Goal: Navigation & Orientation: Find specific page/section

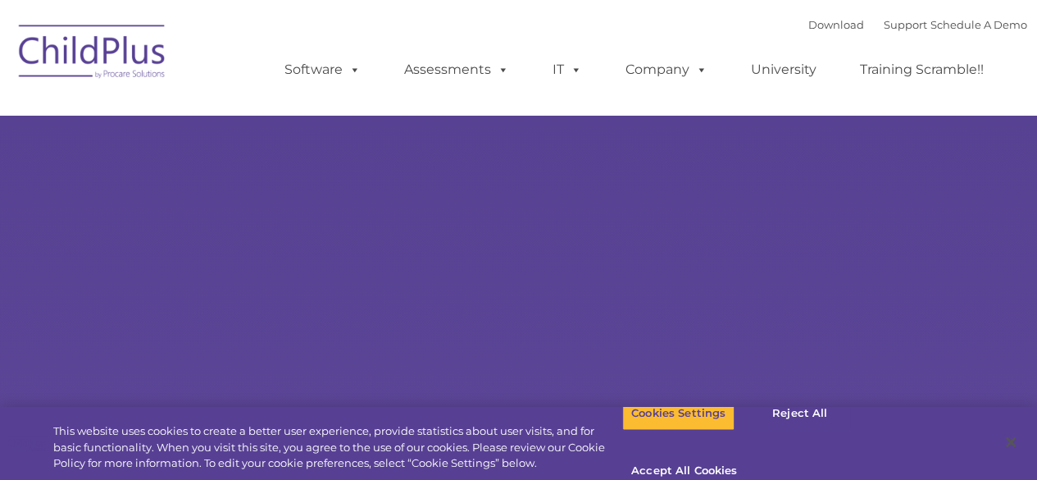
select select "MEDIUM"
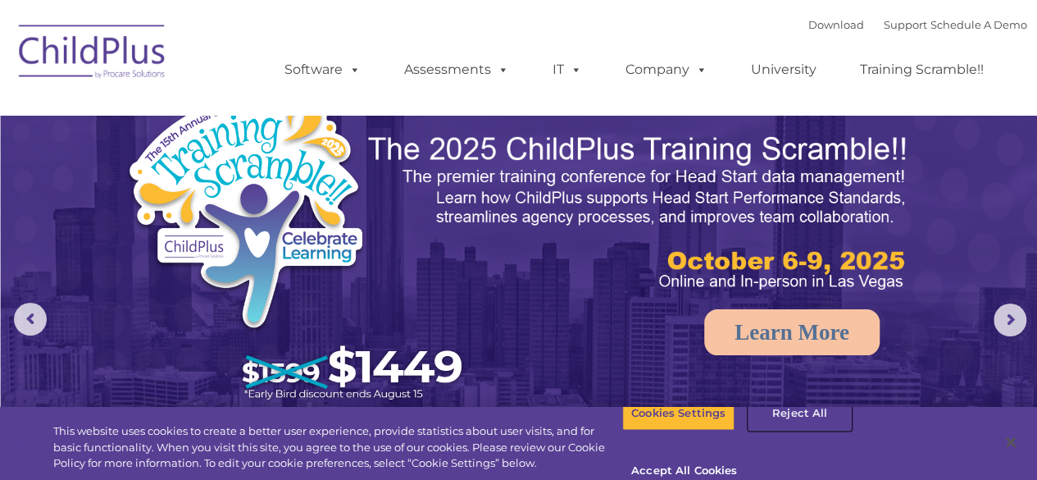
click at [798, 430] on button "Reject All" at bounding box center [799, 413] width 102 height 34
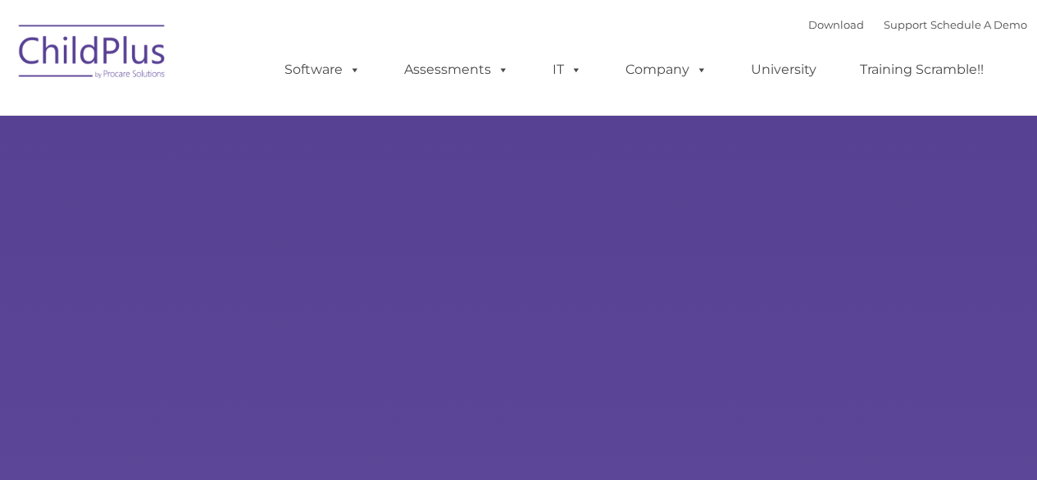
type input ""
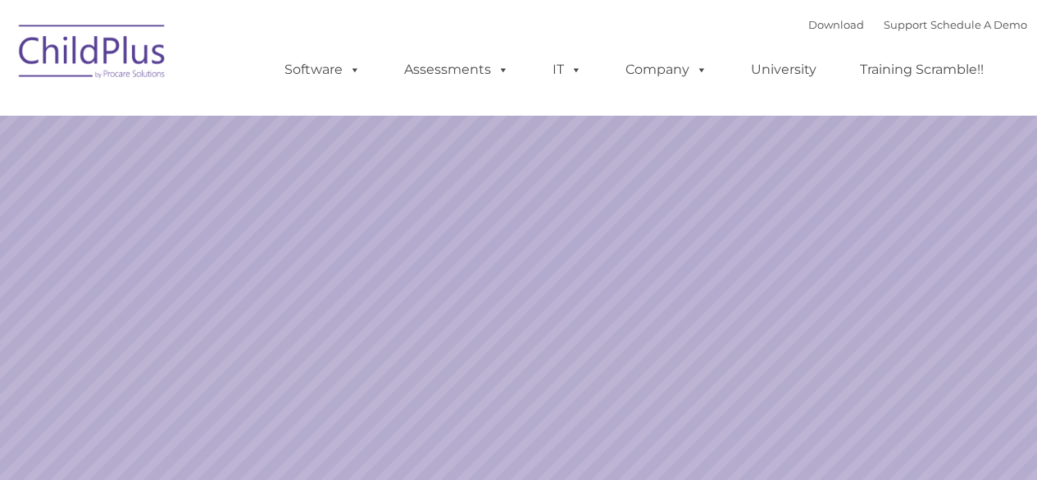
select select "MEDIUM"
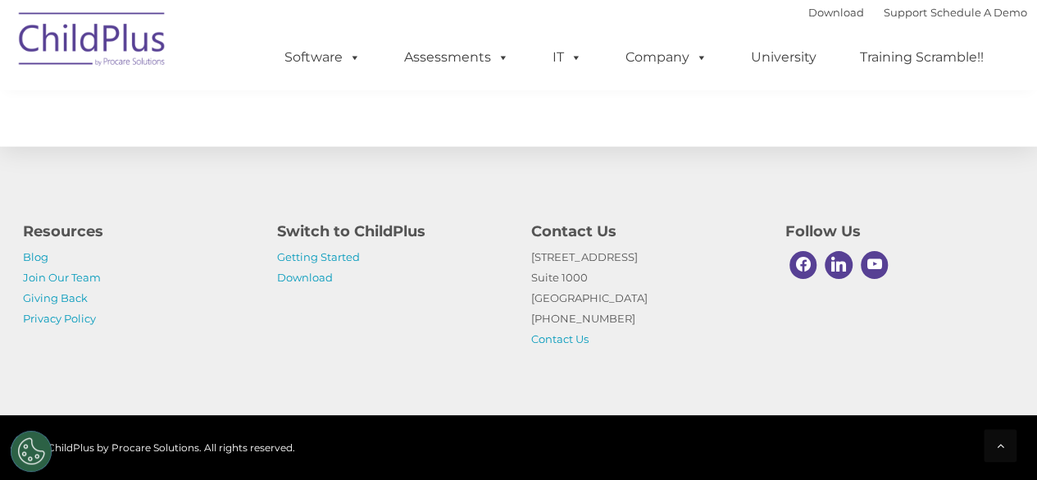
scroll to position [1972, 0]
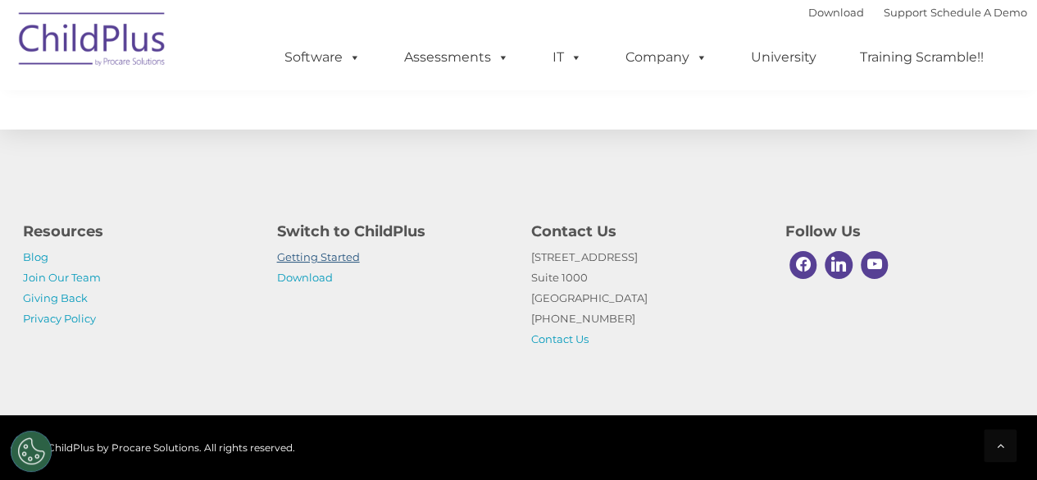
click at [331, 257] on link "Getting Started" at bounding box center [318, 256] width 83 height 13
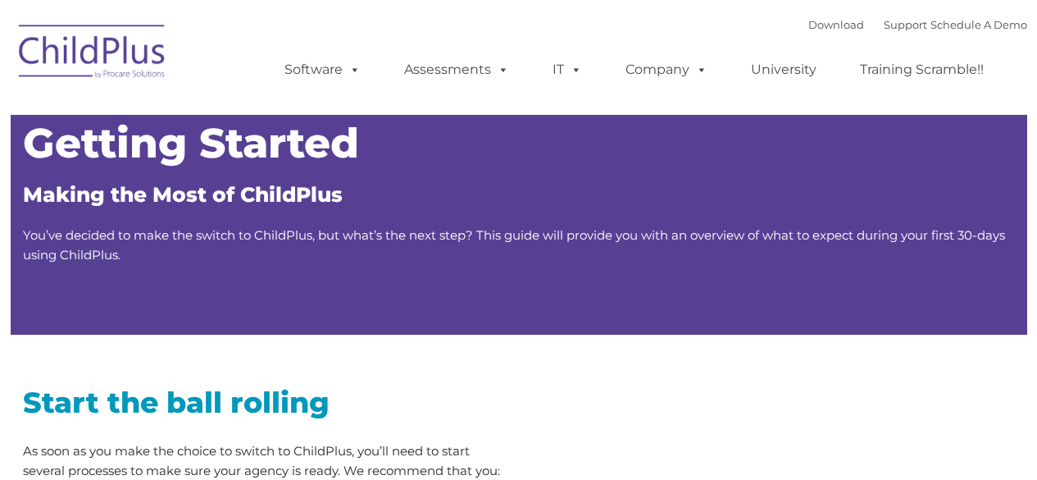
type input ""
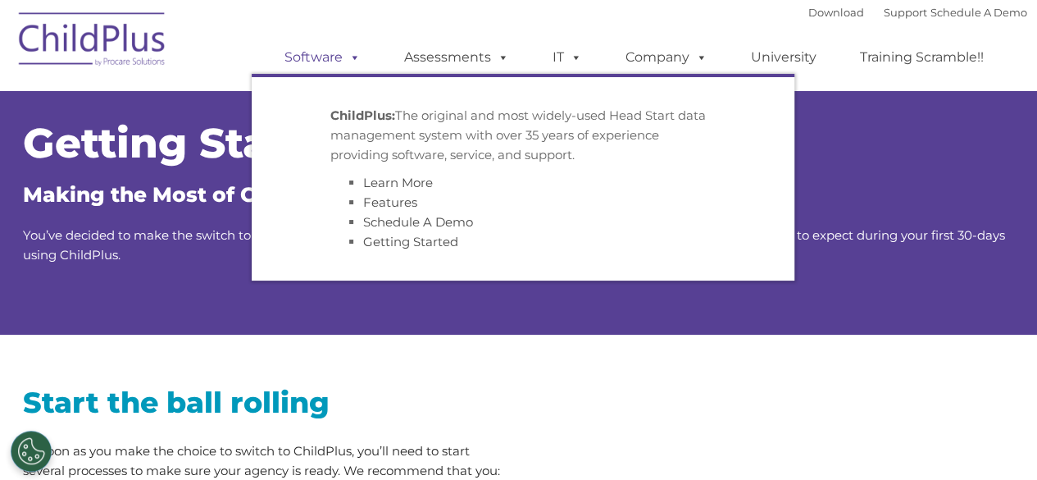
click at [357, 63] on span at bounding box center [352, 57] width 18 height 16
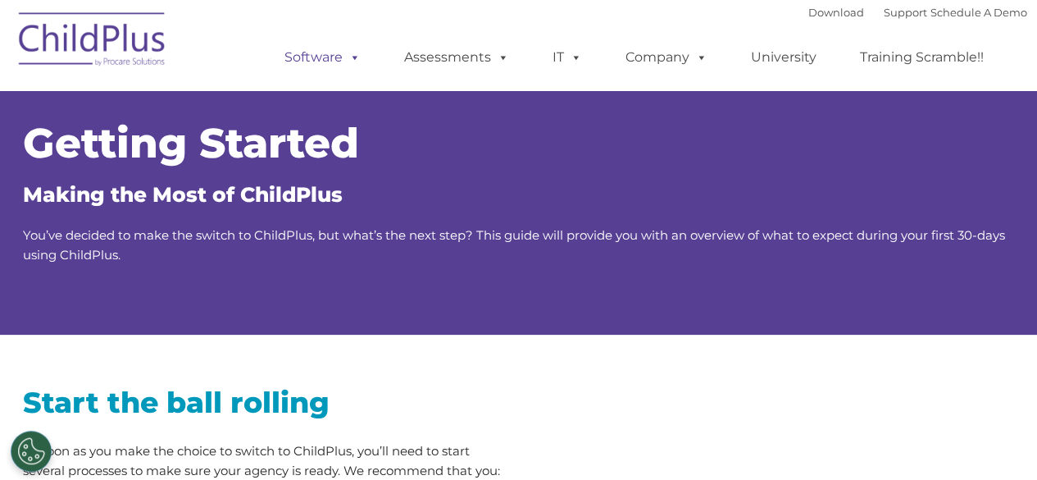
click at [357, 63] on span at bounding box center [352, 57] width 18 height 16
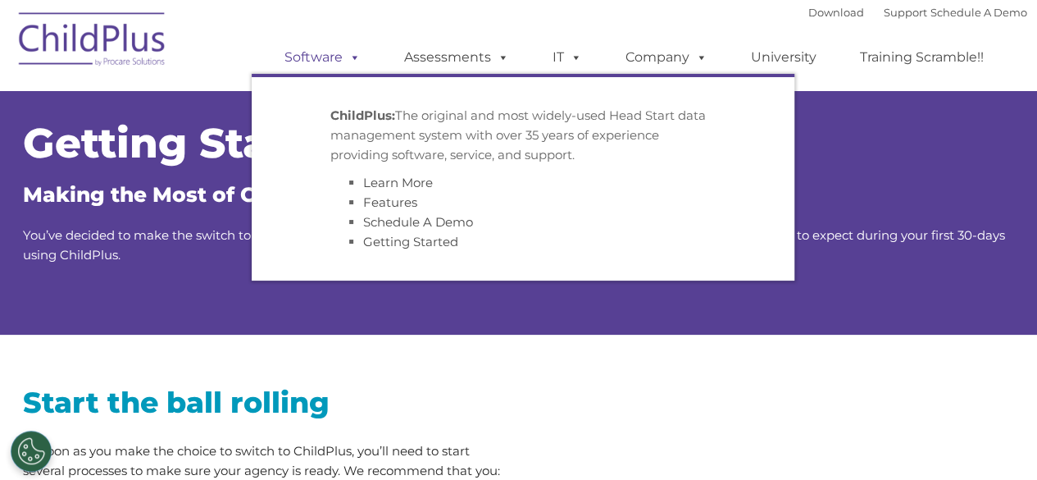
click at [357, 63] on span at bounding box center [352, 57] width 18 height 16
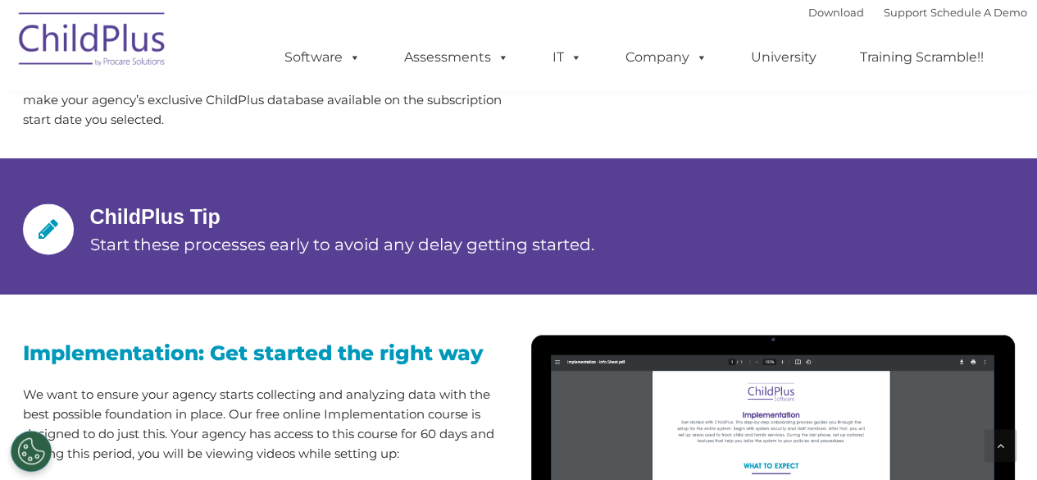
scroll to position [1185, 0]
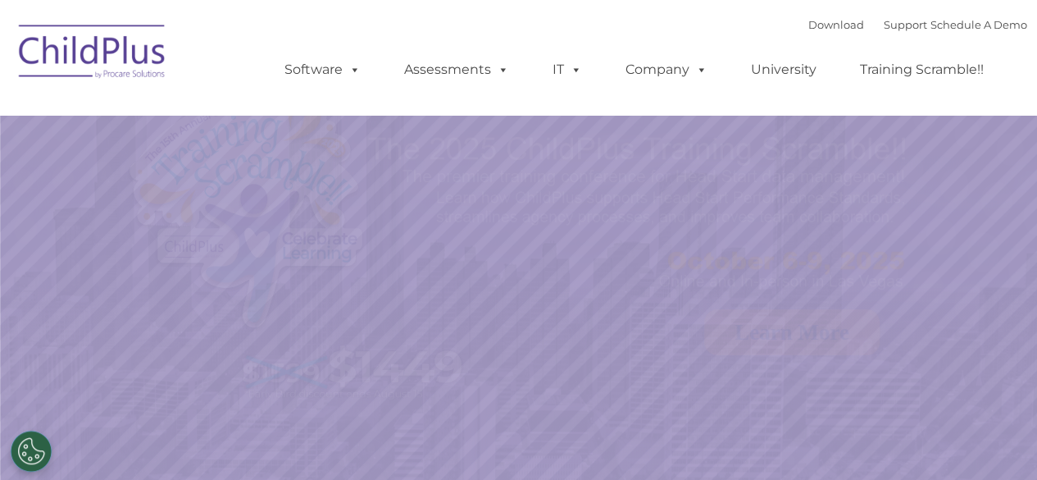
select select "MEDIUM"
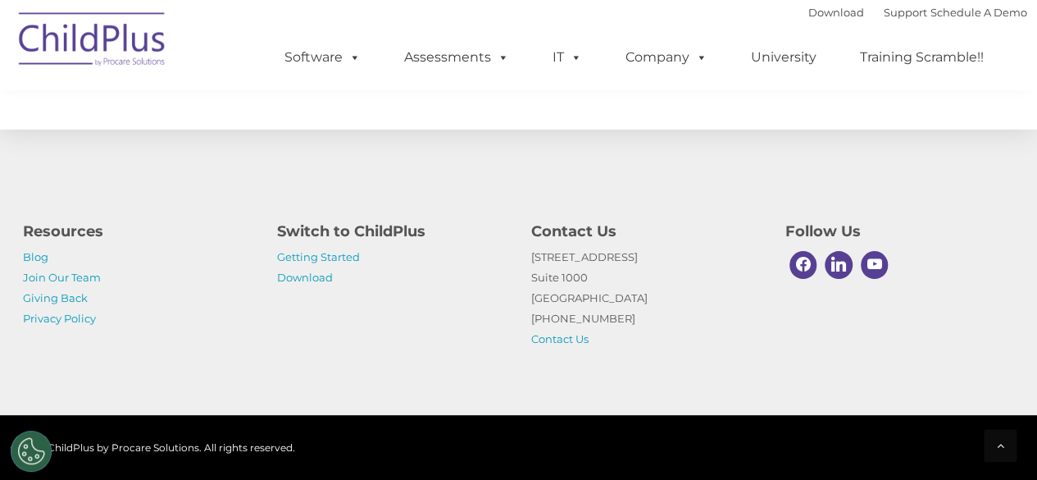
scroll to position [1932, 0]
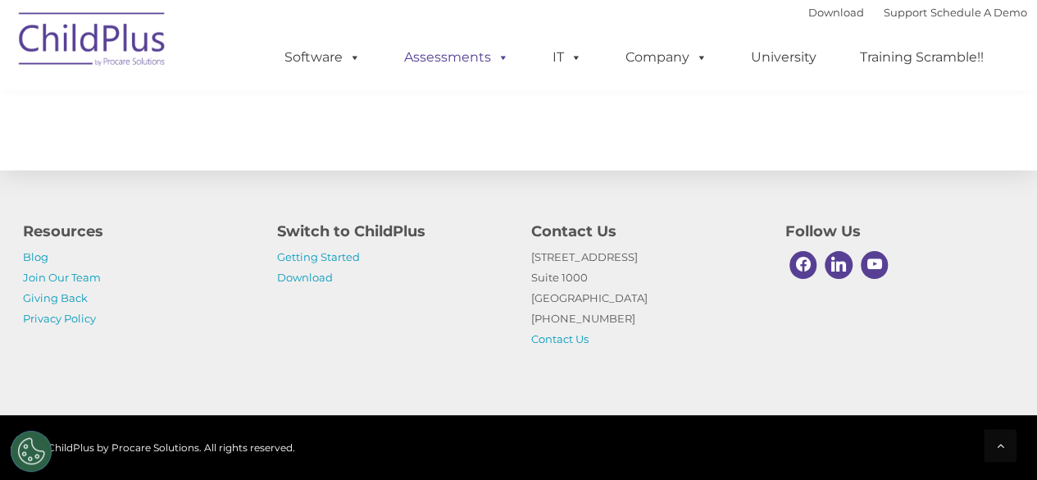
click at [410, 61] on link "Assessments" at bounding box center [457, 57] width 138 height 33
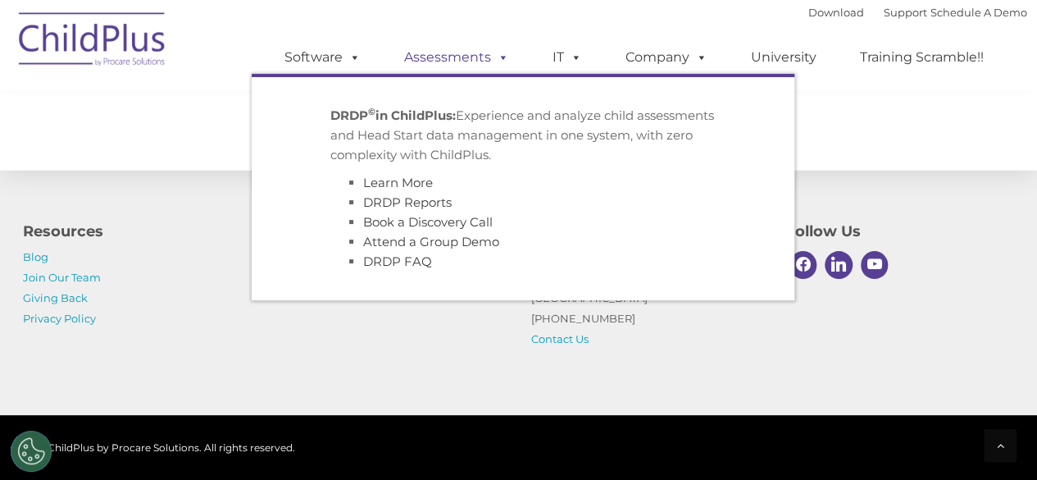
click at [410, 61] on link "Assessments" at bounding box center [457, 57] width 138 height 33
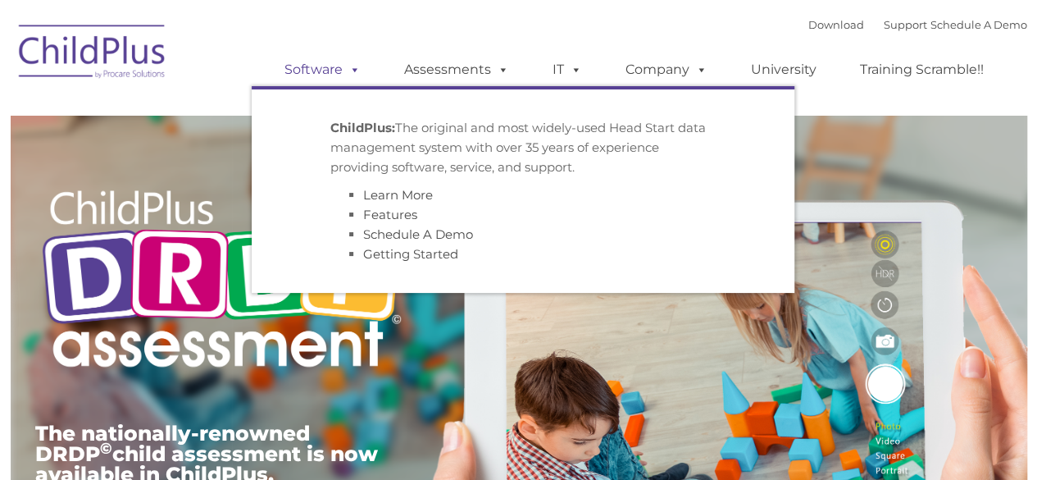
click at [340, 63] on link "Software" at bounding box center [322, 69] width 109 height 33
type input ""
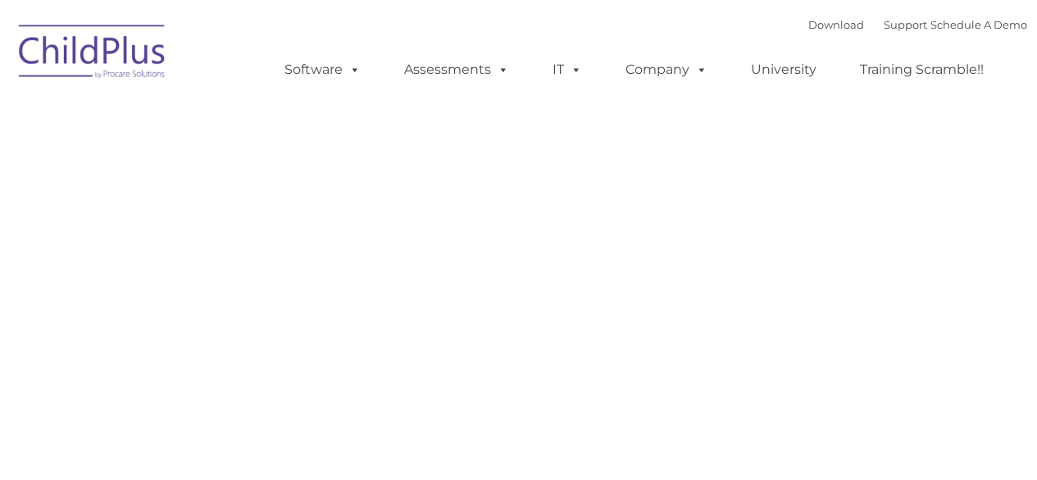
type input ""
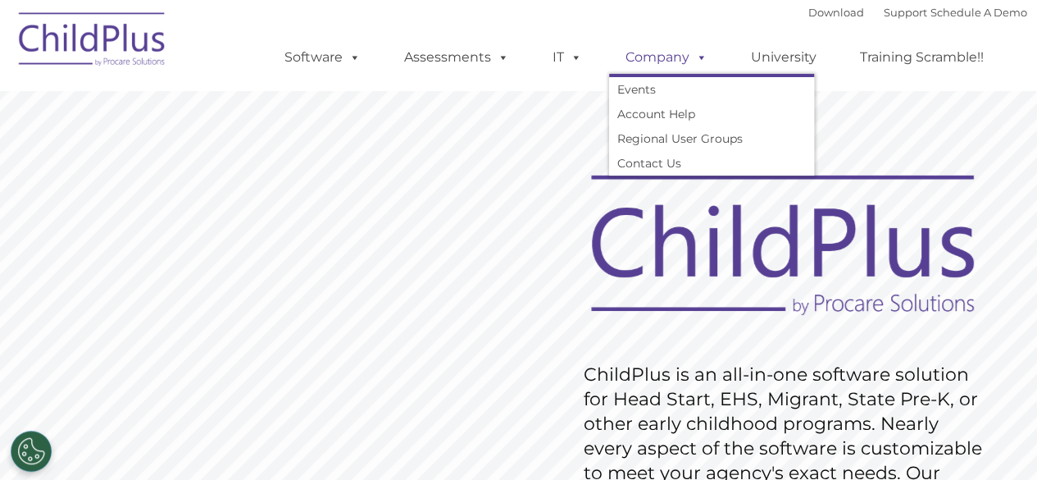
click at [687, 70] on link "Company" at bounding box center [666, 57] width 115 height 33
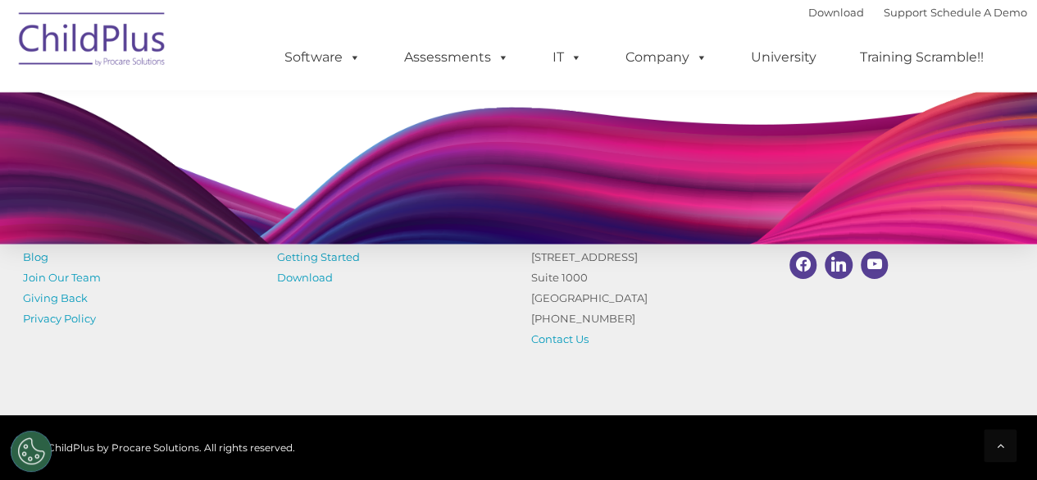
scroll to position [1597, 0]
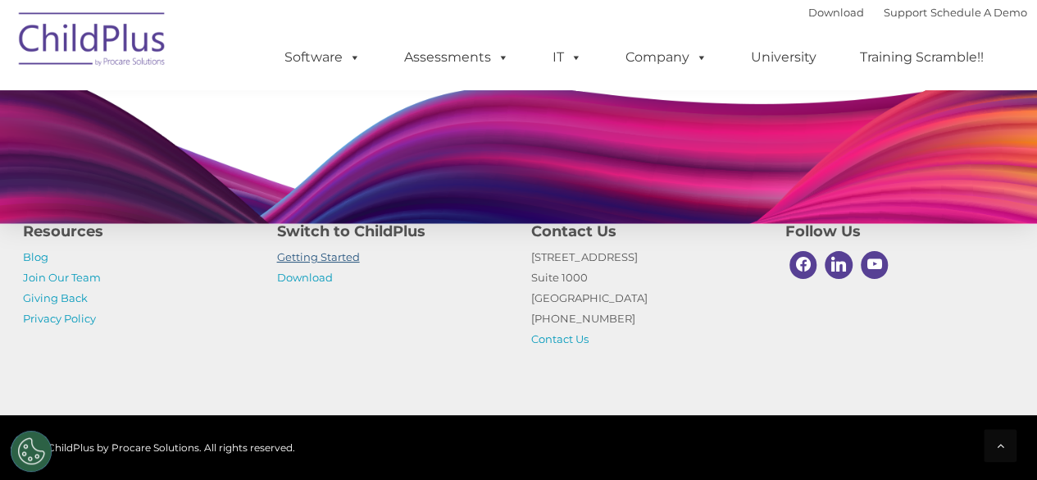
click at [334, 257] on link "Getting Started" at bounding box center [318, 256] width 83 height 13
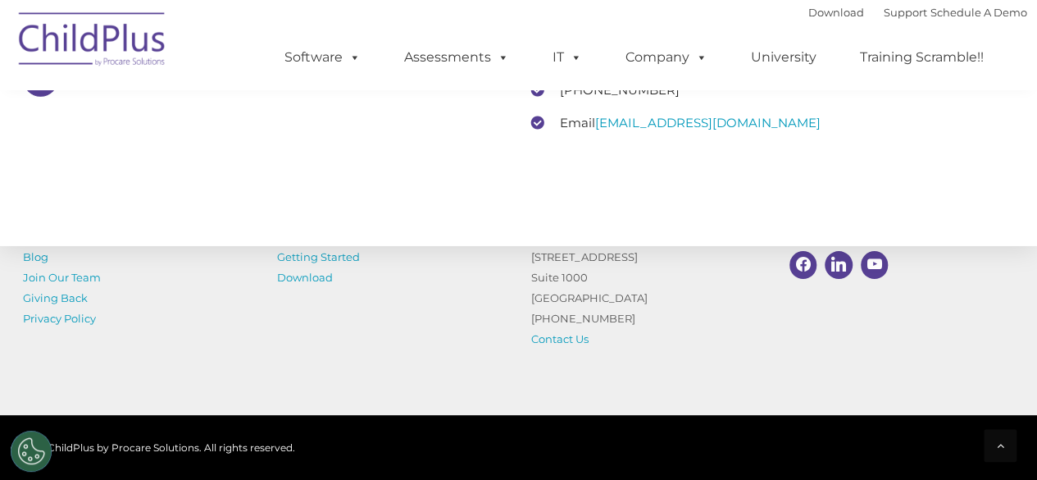
scroll to position [2539, 0]
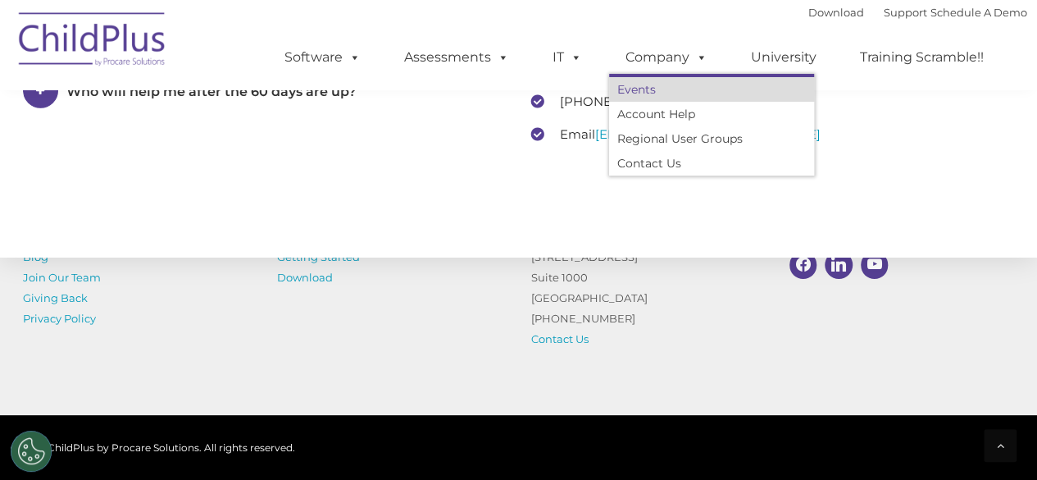
click at [642, 93] on link "Events" at bounding box center [711, 89] width 205 height 25
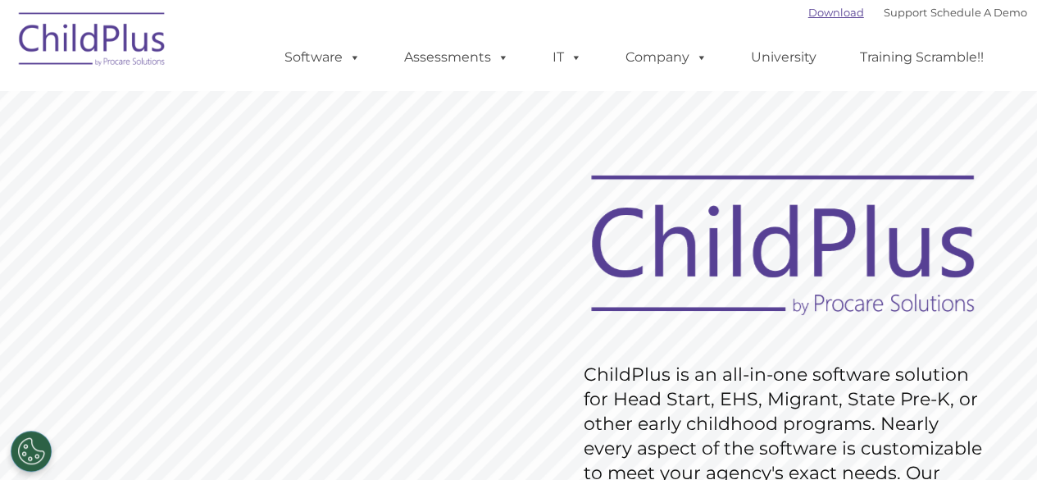
click at [833, 16] on link "Download" at bounding box center [836, 12] width 56 height 13
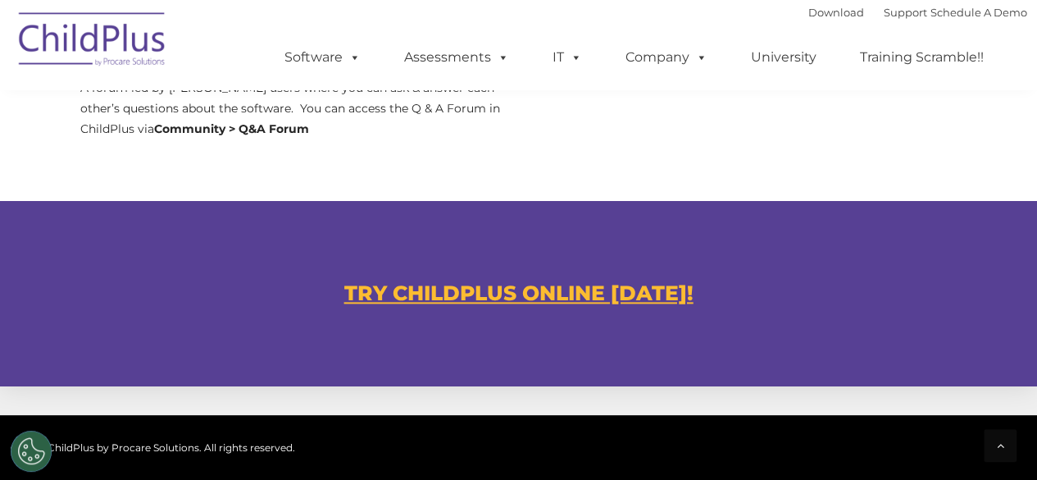
scroll to position [878, 0]
